Goal: Task Accomplishment & Management: Use online tool/utility

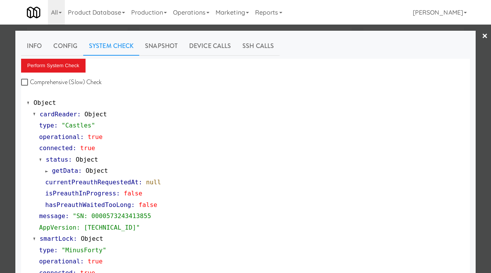
scroll to position [173, 0]
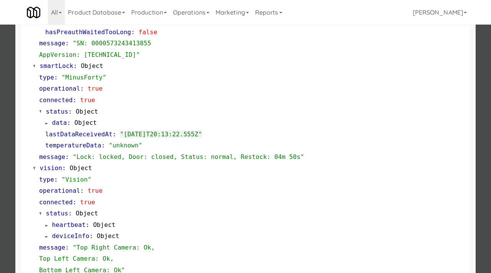
click at [0, 122] on div at bounding box center [245, 136] width 491 height 273
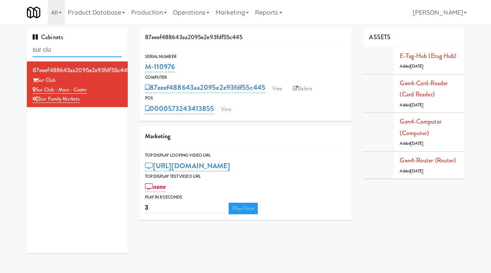
drag, startPoint x: 55, startPoint y: 51, endPoint x: 3, endPoint y: 44, distance: 53.0
click at [3, 44] on div "Cabinets sur clu 87eeef488643aa2095e2e93fdf55c445 Sur Club Sur Club - Main - Co…" at bounding box center [245, 143] width 491 height 231
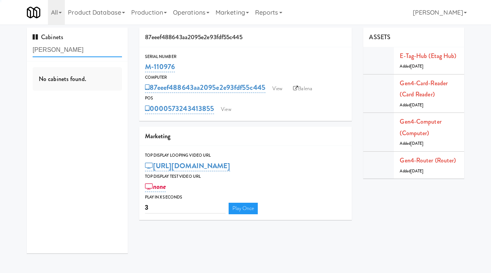
type input "[PERSON_NAME]"
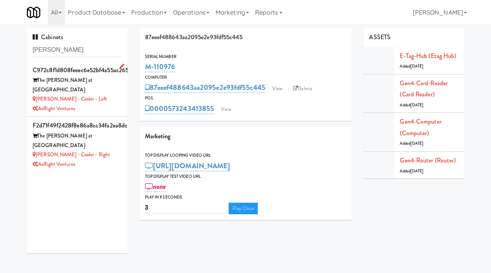
click at [107, 94] on div "[PERSON_NAME] - Cooler - Left" at bounding box center [77, 99] width 89 height 10
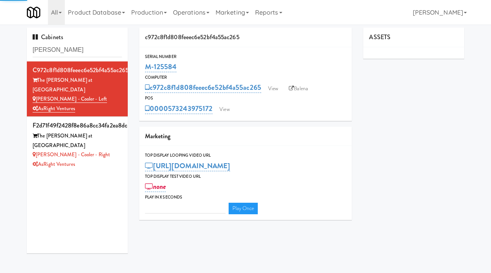
type input "3"
click at [279, 90] on link "View" at bounding box center [273, 89] width 18 height 12
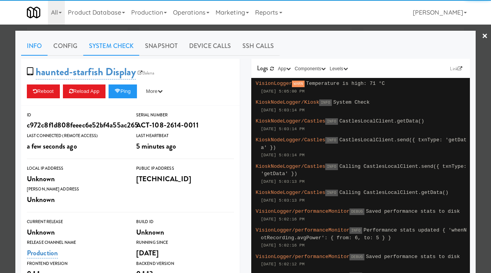
click at [108, 50] on link "System Check" at bounding box center [111, 45] width 56 height 19
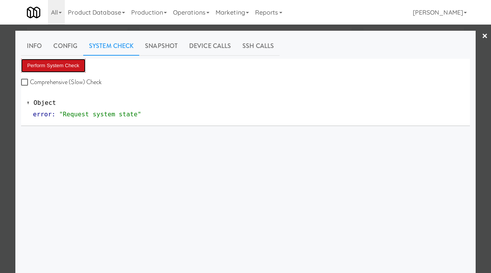
click at [59, 70] on button "Perform System Check" at bounding box center [53, 66] width 64 height 14
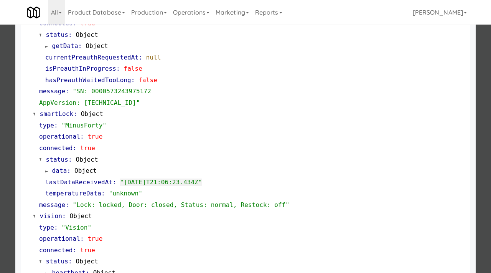
scroll to position [126, 0]
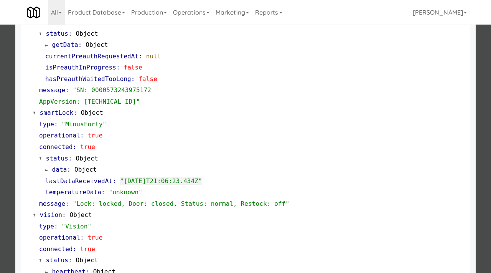
click at [0, 209] on div at bounding box center [245, 136] width 491 height 273
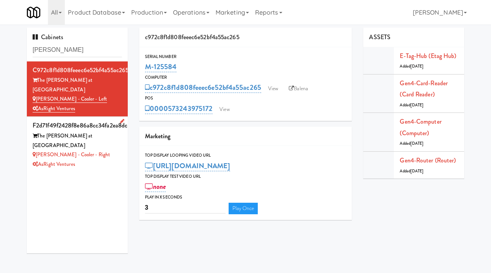
click at [105, 160] on div "AsRight Ventures" at bounding box center [77, 165] width 89 height 10
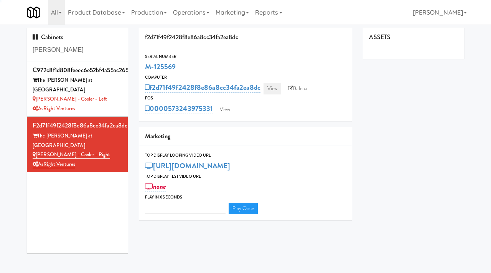
type input "3"
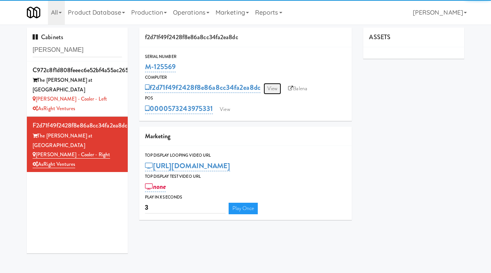
click at [273, 91] on link "View" at bounding box center [273, 89] width 18 height 12
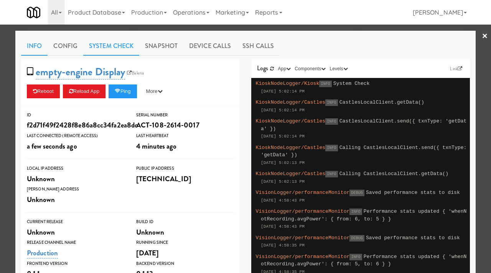
click at [121, 50] on link "System Check" at bounding box center [111, 45] width 56 height 19
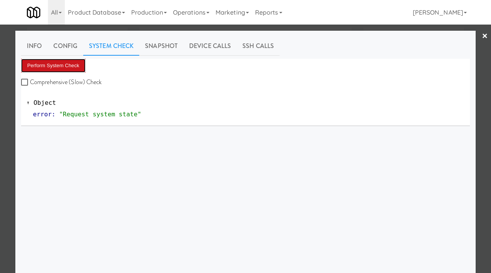
click at [79, 63] on button "Perform System Check" at bounding box center [53, 66] width 64 height 14
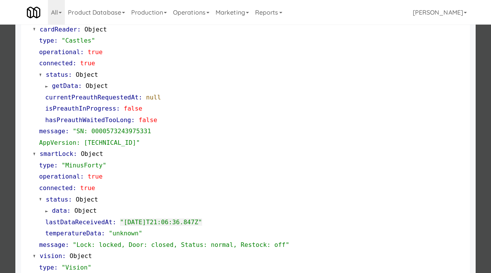
scroll to position [94, 0]
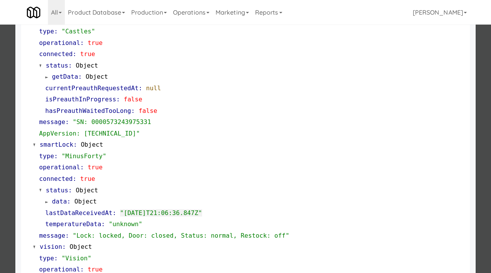
click at [0, 135] on div at bounding box center [245, 136] width 491 height 273
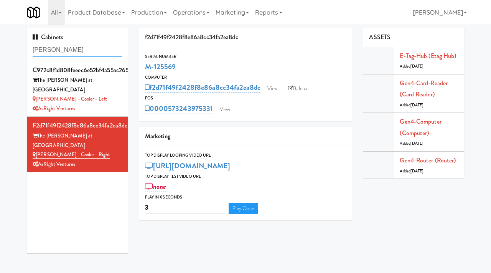
drag, startPoint x: 64, startPoint y: 51, endPoint x: 25, endPoint y: 46, distance: 38.7
click at [25, 46] on div "Cabinets [PERSON_NAME] c972c8f1d808feeec6e52bf4a55ac265 The [PERSON_NAME] at Ch…" at bounding box center [77, 143] width 112 height 231
type input "hbp"
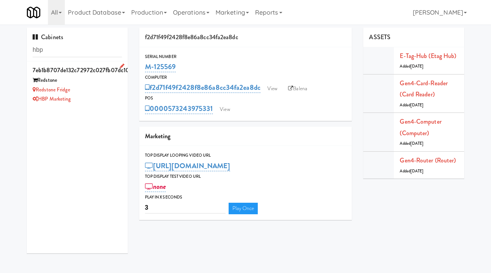
click at [97, 93] on div "Redstone Fridge" at bounding box center [77, 90] width 89 height 10
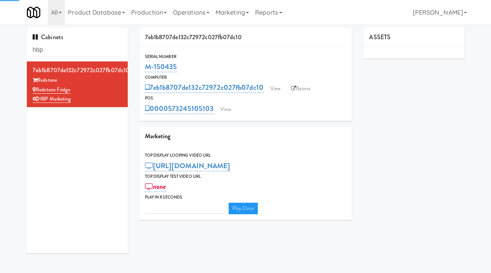
type input "3"
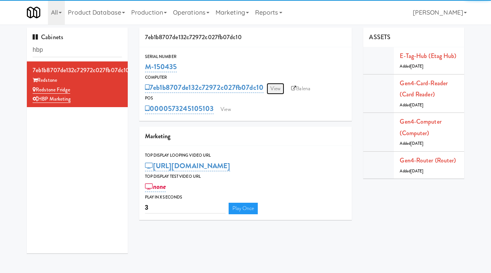
click at [280, 88] on link "View" at bounding box center [276, 89] width 18 height 12
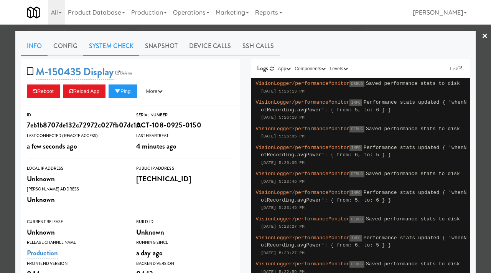
click at [101, 44] on link "System Check" at bounding box center [111, 45] width 56 height 19
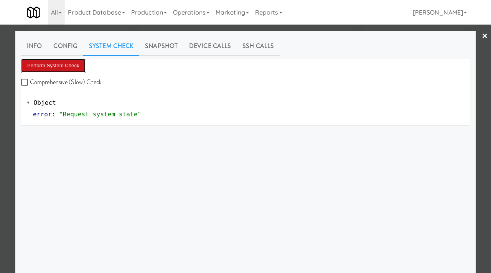
click at [63, 65] on button "Perform System Check" at bounding box center [53, 66] width 64 height 14
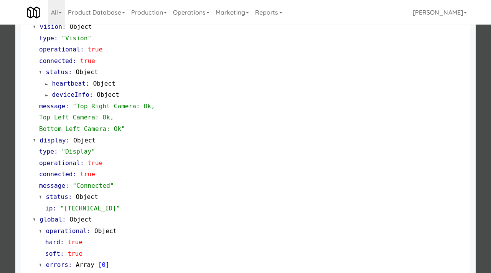
scroll to position [334, 0]
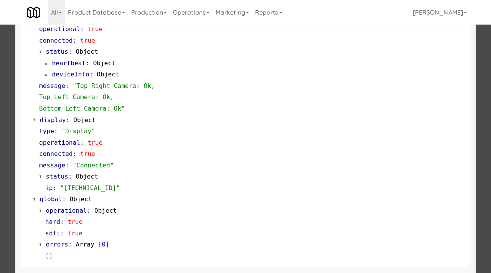
click at [0, 109] on div at bounding box center [245, 136] width 491 height 273
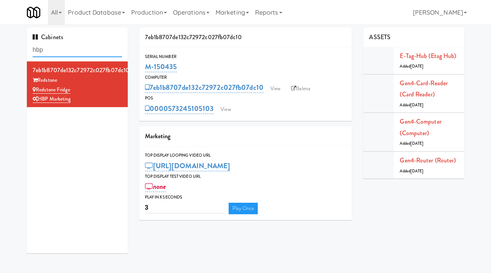
drag, startPoint x: 49, startPoint y: 53, endPoint x: 17, endPoint y: 49, distance: 32.9
click at [17, 49] on div "Cabinets hbp 7eb1b8707de132c72972c027fb07dc10 Redstone Redstone Fridge HBP Mark…" at bounding box center [245, 143] width 491 height 231
paste input "215 Lake - Right - Fridge"
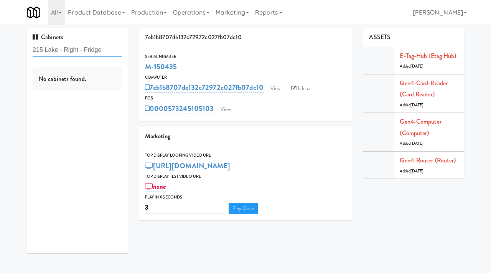
type input "215 Lake - Right - Fridge"
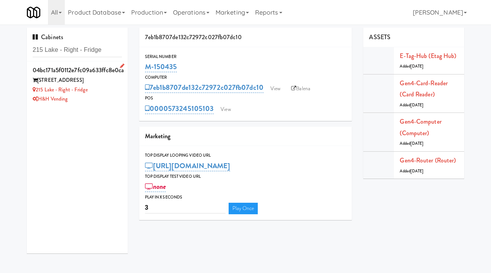
click at [121, 93] on div "215 Lake - Right - Fridge" at bounding box center [77, 90] width 89 height 10
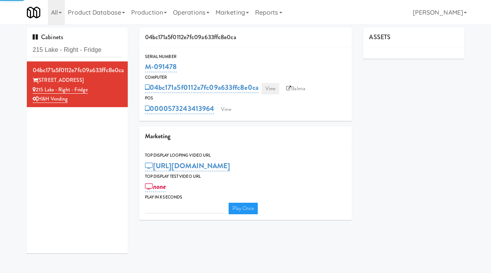
type input "3"
click at [274, 90] on link "View" at bounding box center [271, 89] width 18 height 12
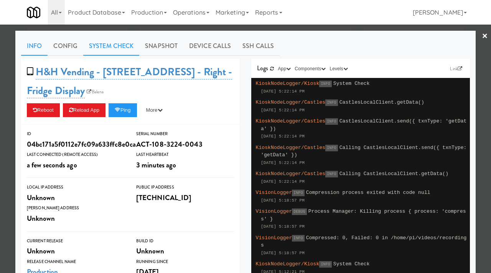
click at [112, 47] on link "System Check" at bounding box center [111, 45] width 56 height 19
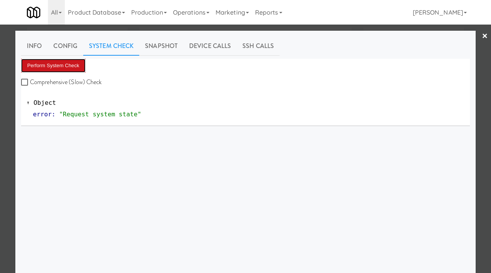
click at [71, 63] on button "Perform System Check" at bounding box center [53, 66] width 64 height 14
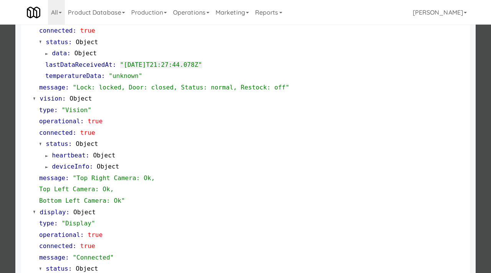
scroll to position [334, 0]
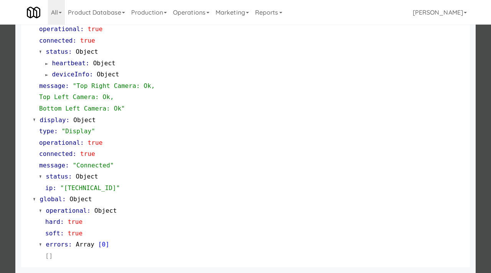
click at [0, 182] on div at bounding box center [245, 136] width 491 height 273
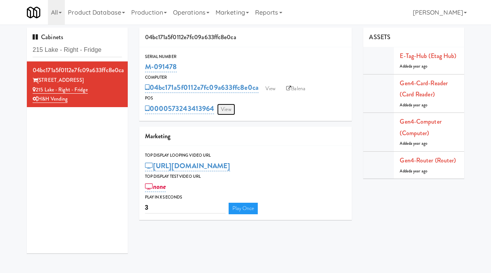
click at [229, 106] on link "View" at bounding box center [226, 110] width 18 height 12
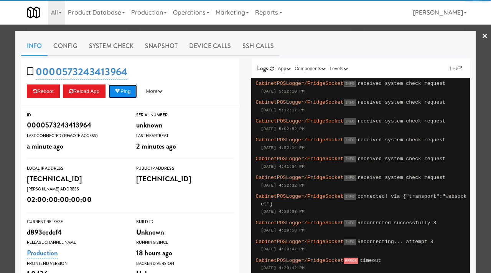
click at [128, 89] on button "Ping" at bounding box center [123, 91] width 28 height 14
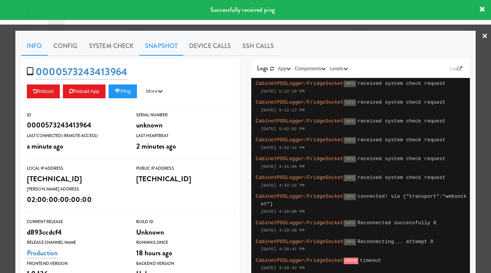
click at [162, 49] on link "Snapshot" at bounding box center [161, 45] width 44 height 19
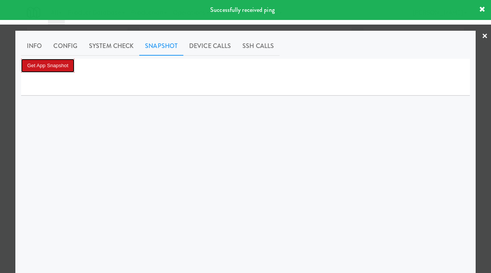
click at [50, 68] on button "Get App Snapshot" at bounding box center [47, 66] width 53 height 14
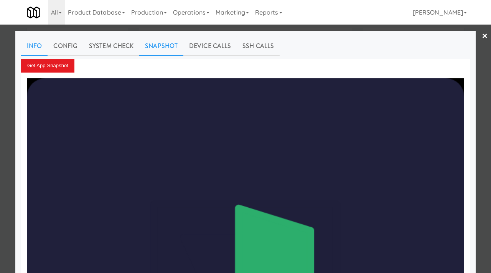
click at [35, 45] on link "Info" at bounding box center [34, 45] width 26 height 19
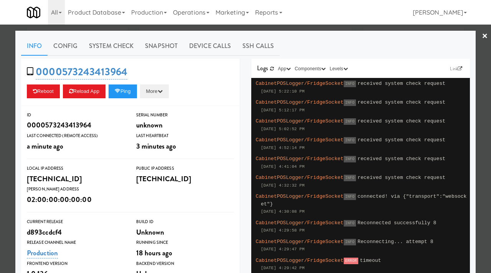
click at [162, 88] on button "More" at bounding box center [154, 91] width 29 height 14
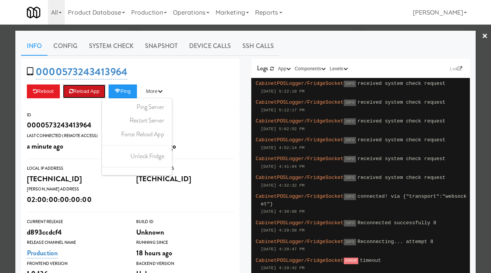
click at [80, 89] on button "Reload App" at bounding box center [84, 91] width 43 height 14
